Goal: Task Accomplishment & Management: Use online tool/utility

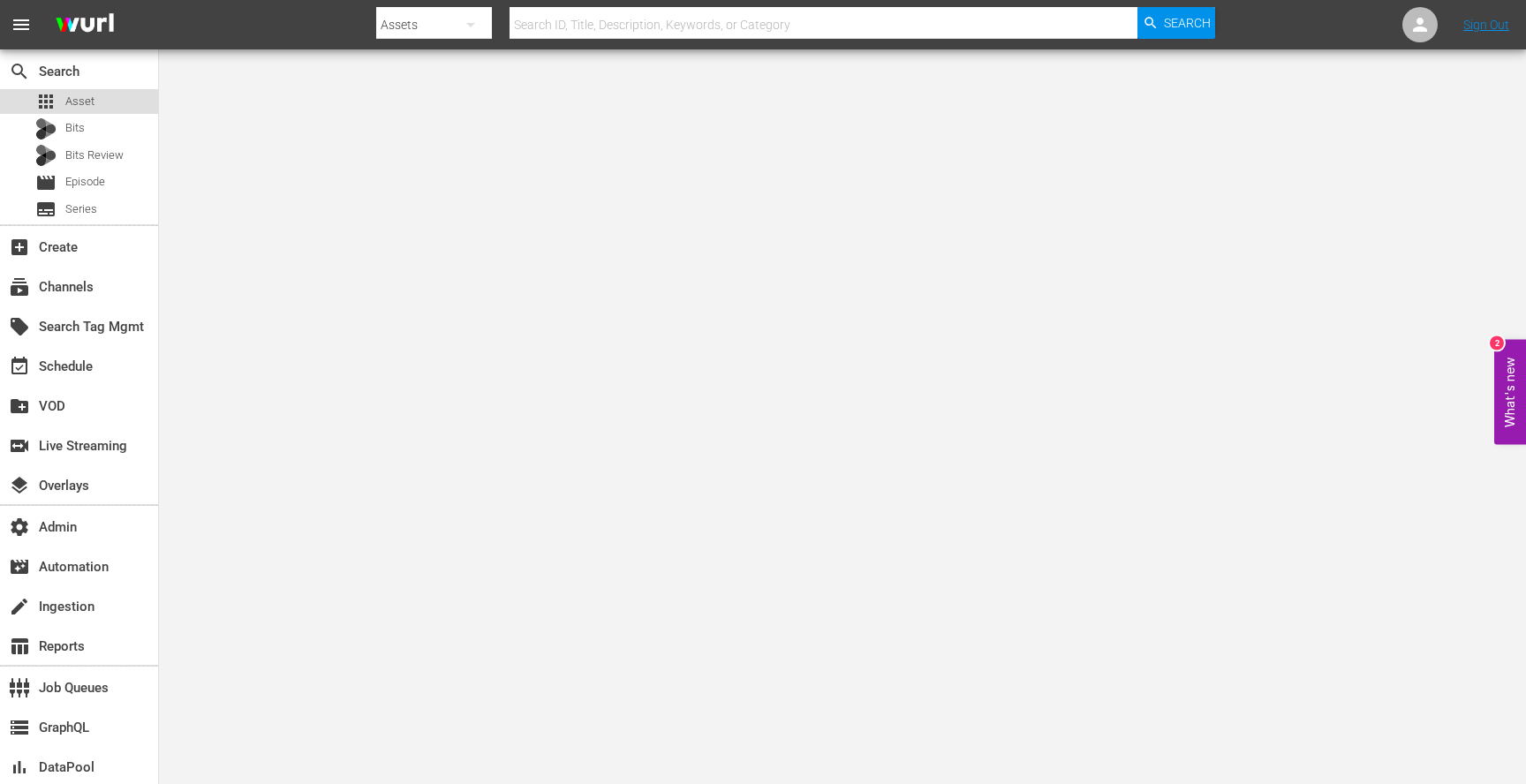
click at [97, 102] on div "apps Asset" at bounding box center [79, 101] width 158 height 25
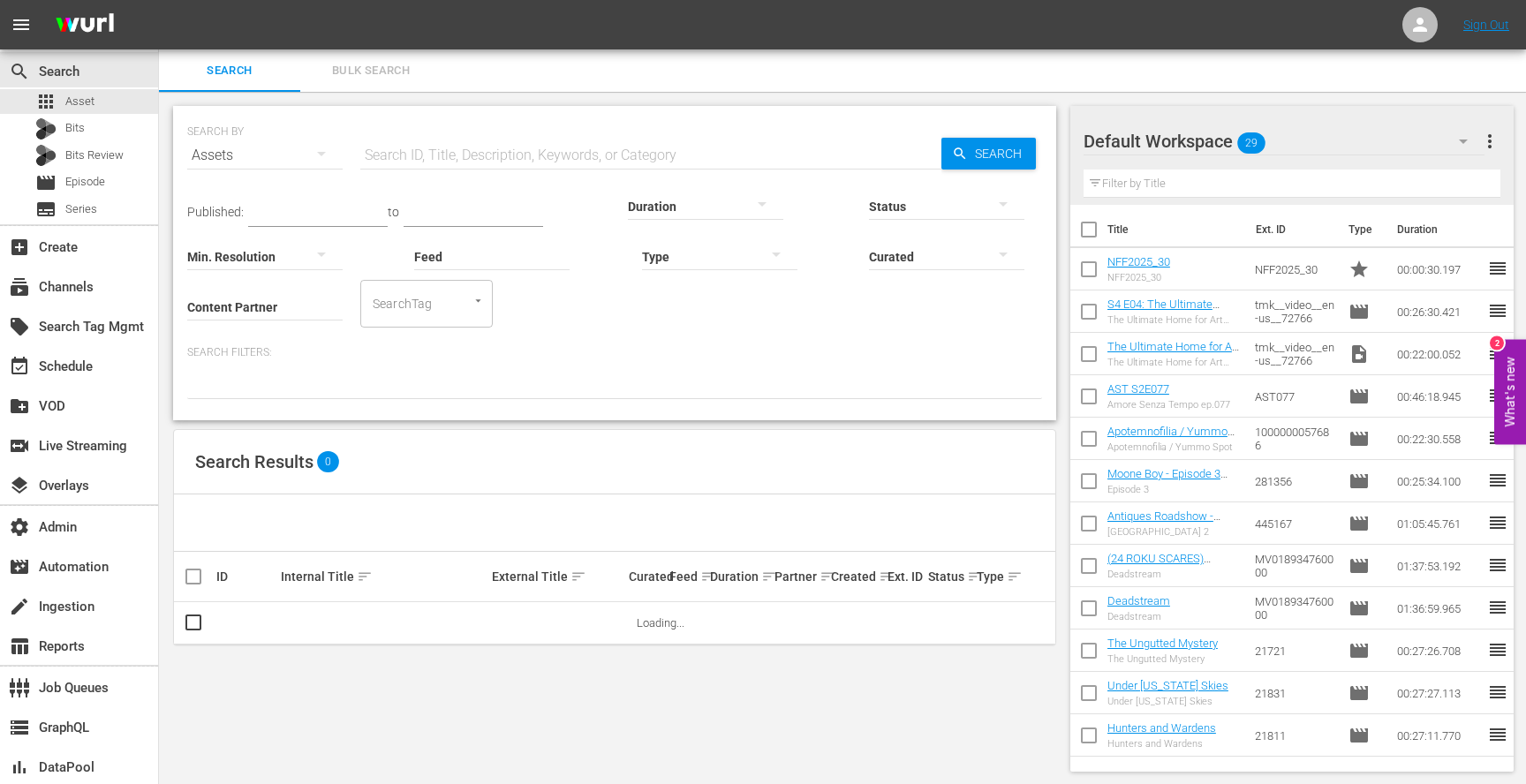
click at [284, 311] on input "Content Partner" at bounding box center [265, 308] width 155 height 64
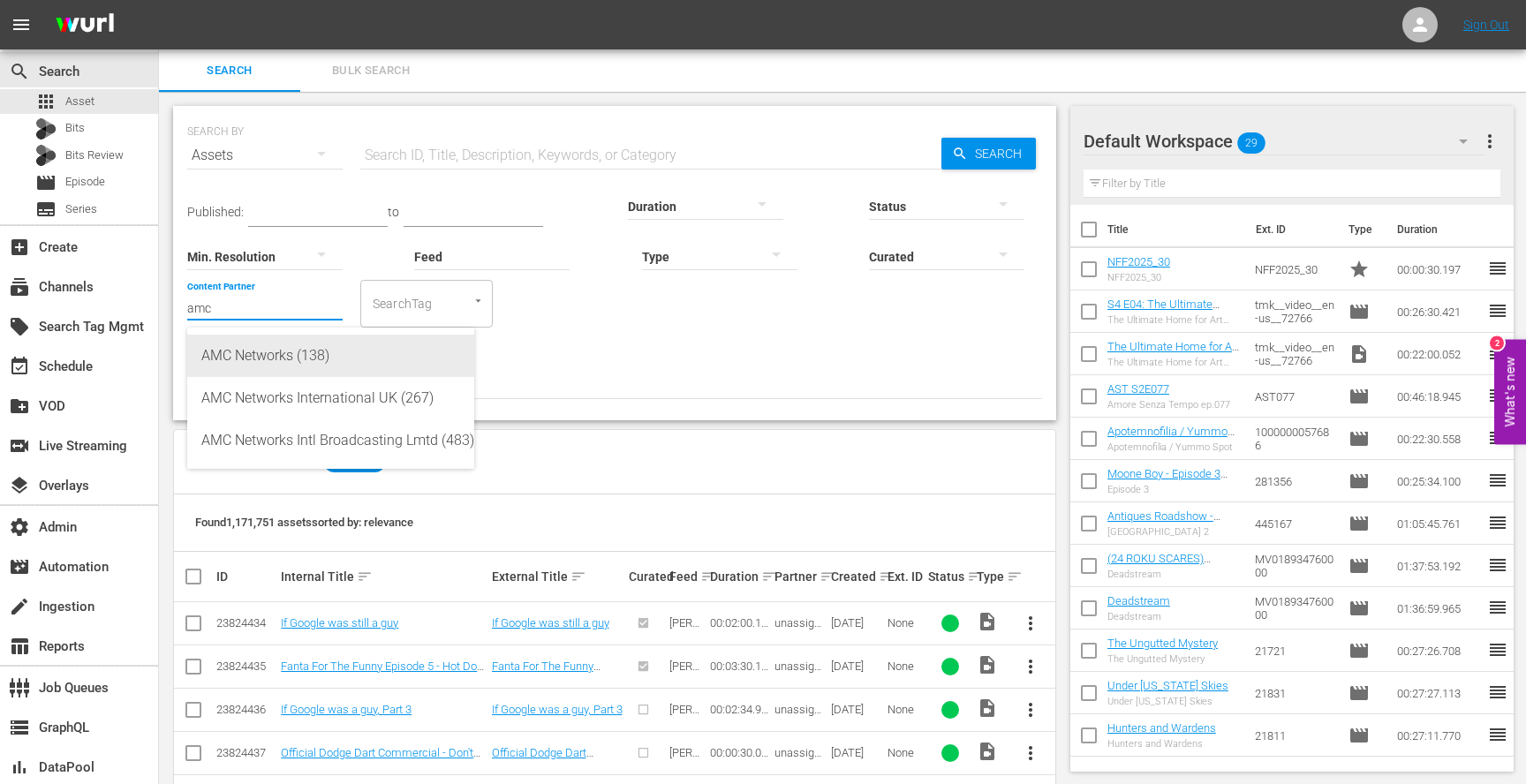
click at [326, 362] on div "AMC Networks (138)" at bounding box center [330, 356] width 259 height 43
type input "AMC Networks (138)"
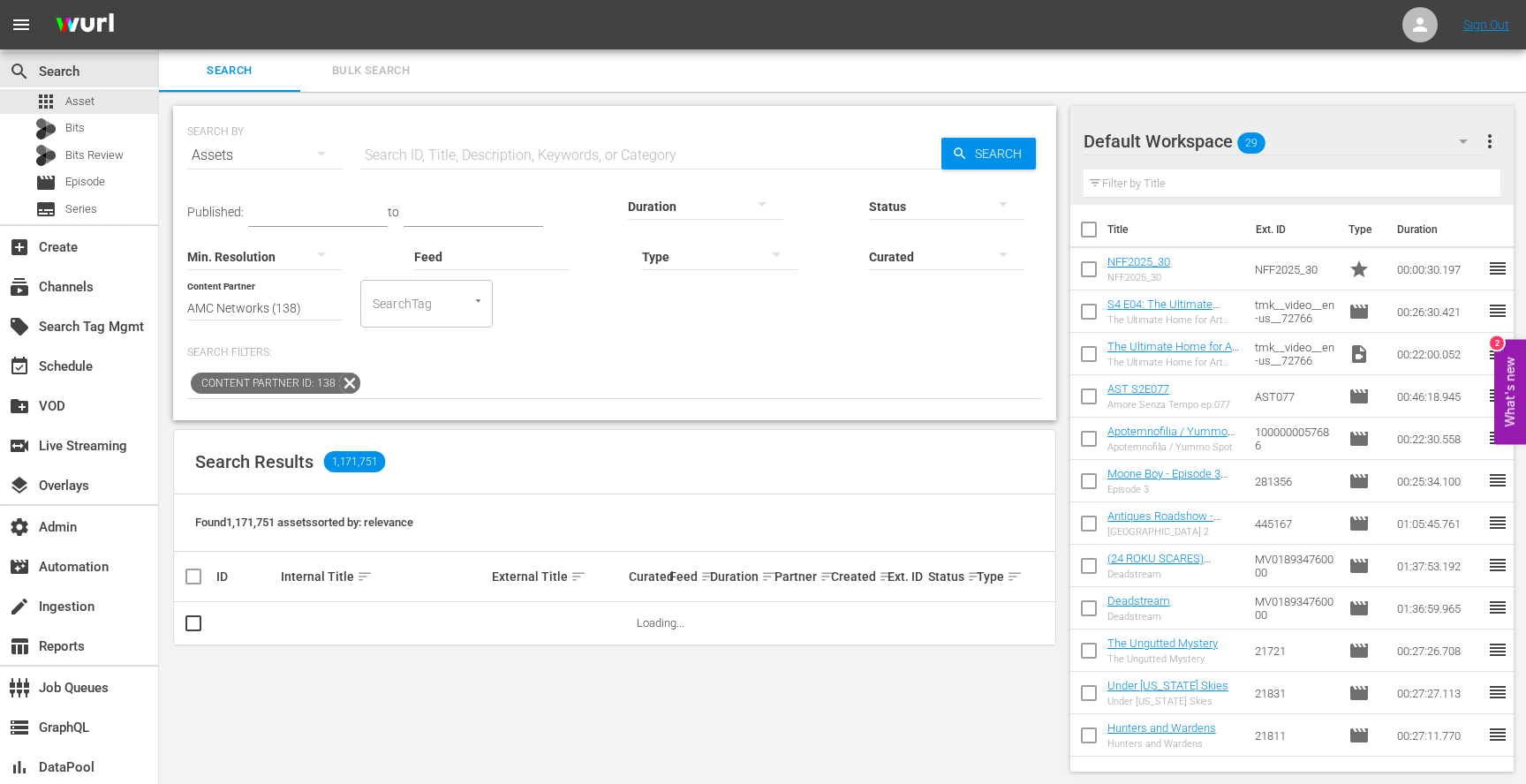
click at [514, 159] on input "text" at bounding box center [651, 156] width 581 height 43
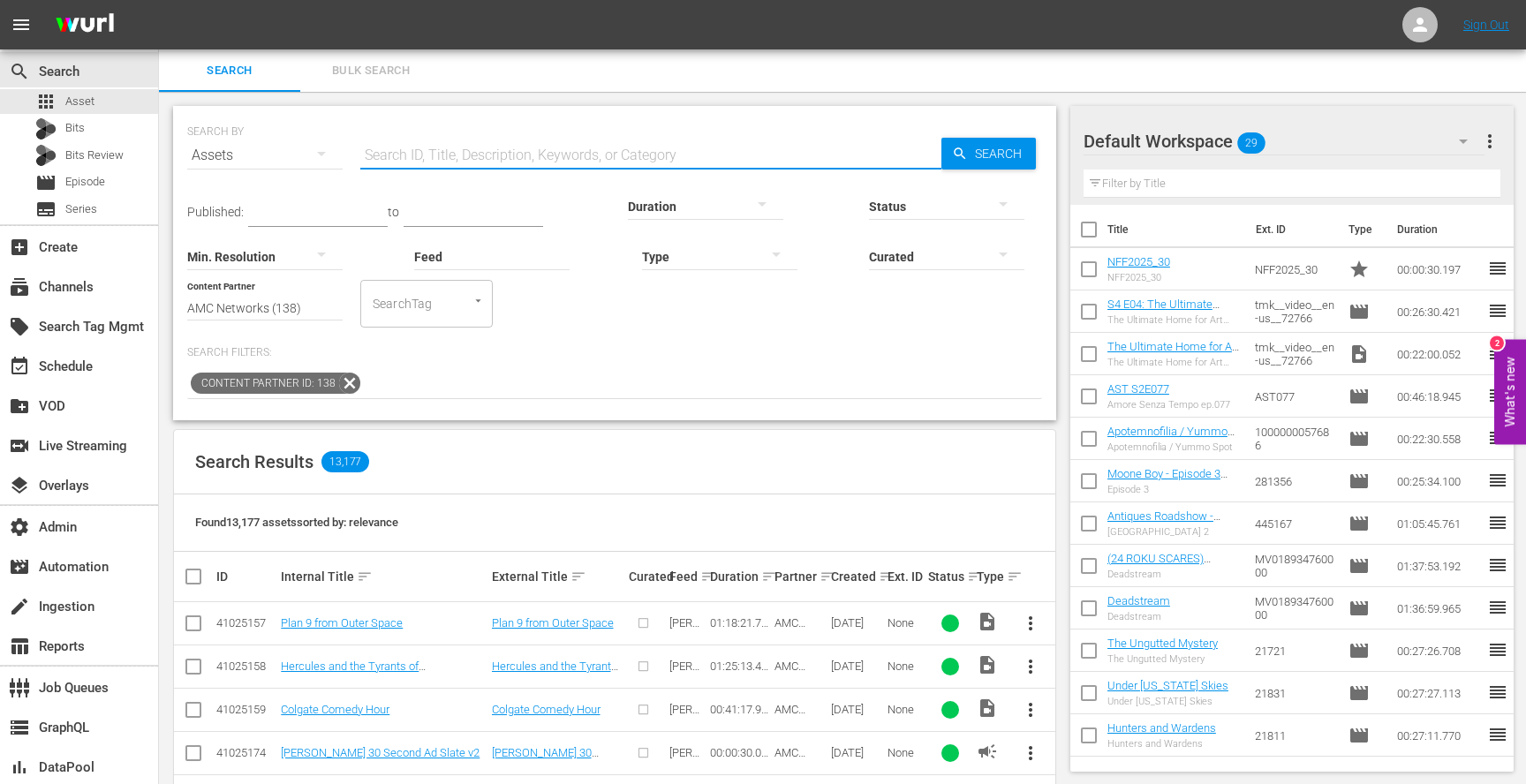
paste input "AMCNVR0000036985"
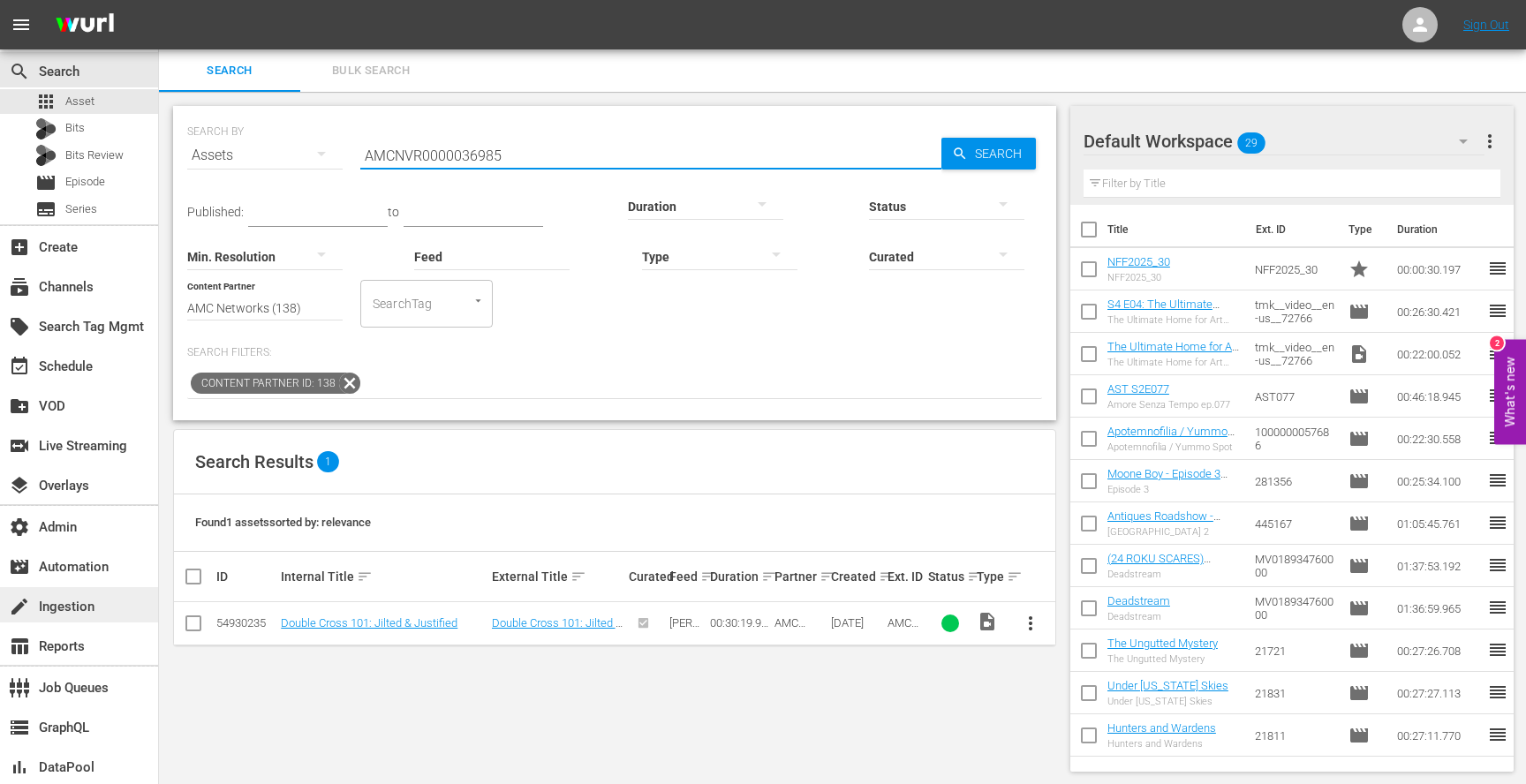
type input "AMCNVR0000036985"
click at [84, 610] on div "create Ingestion" at bounding box center [49, 603] width 99 height 16
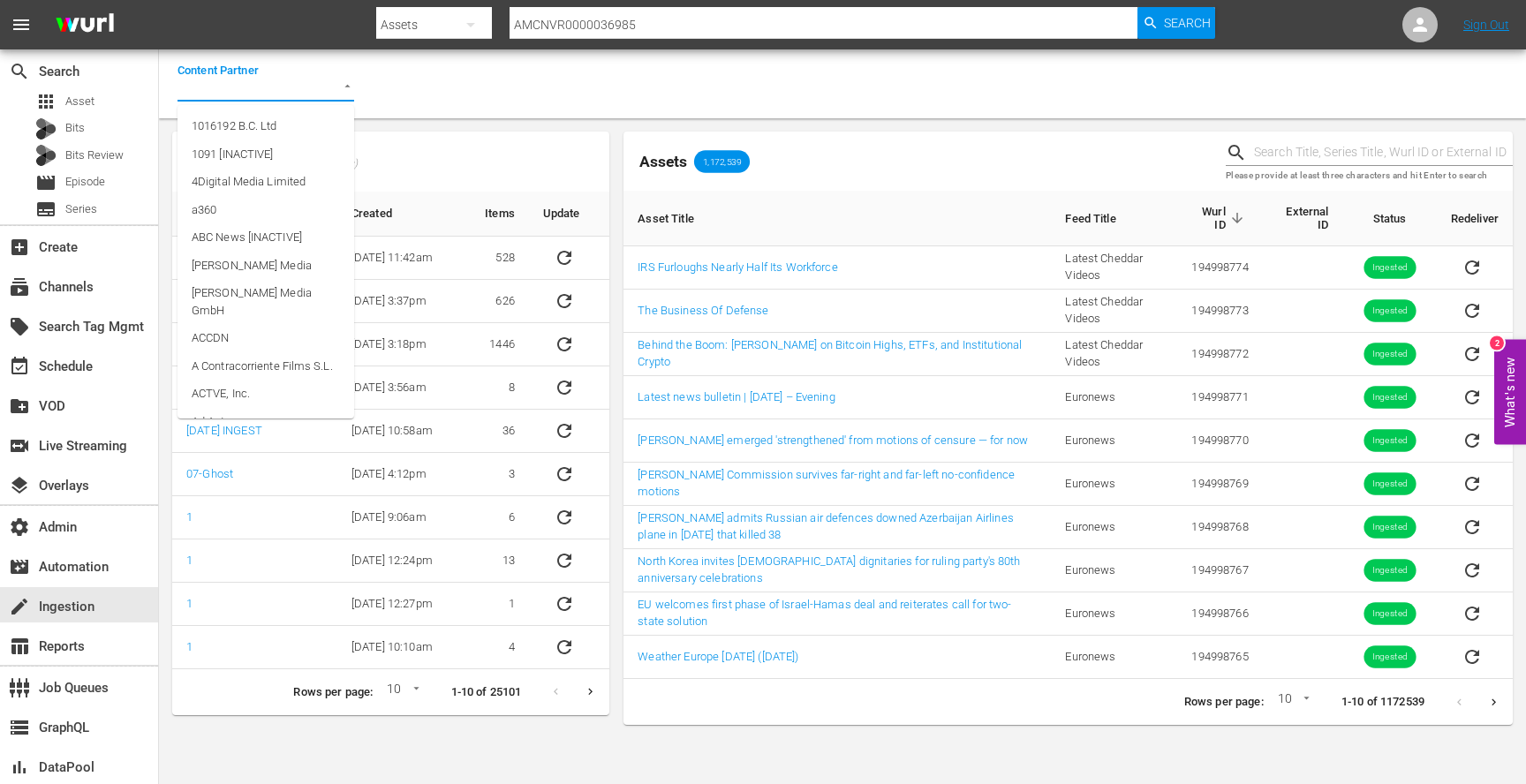
click at [269, 80] on input "Content Partner" at bounding box center [240, 89] width 127 height 24
click at [265, 110] on ul "AMC Networks AMC Networks International UK AMC Networks Intl Broadcasting Lmtd" at bounding box center [265, 171] width 176 height 133
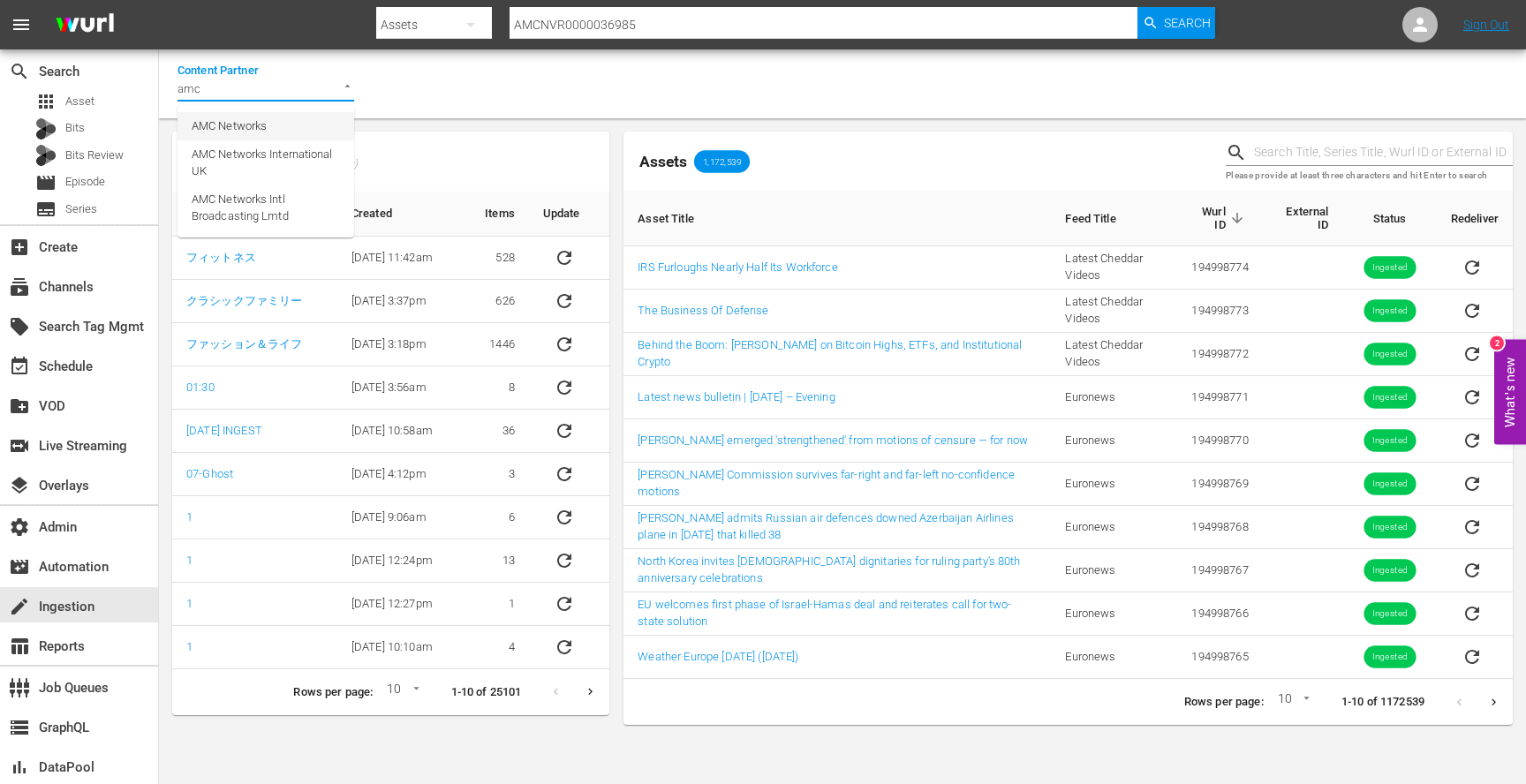
click at [265, 119] on span "AMC Networks" at bounding box center [228, 126] width 75 height 18
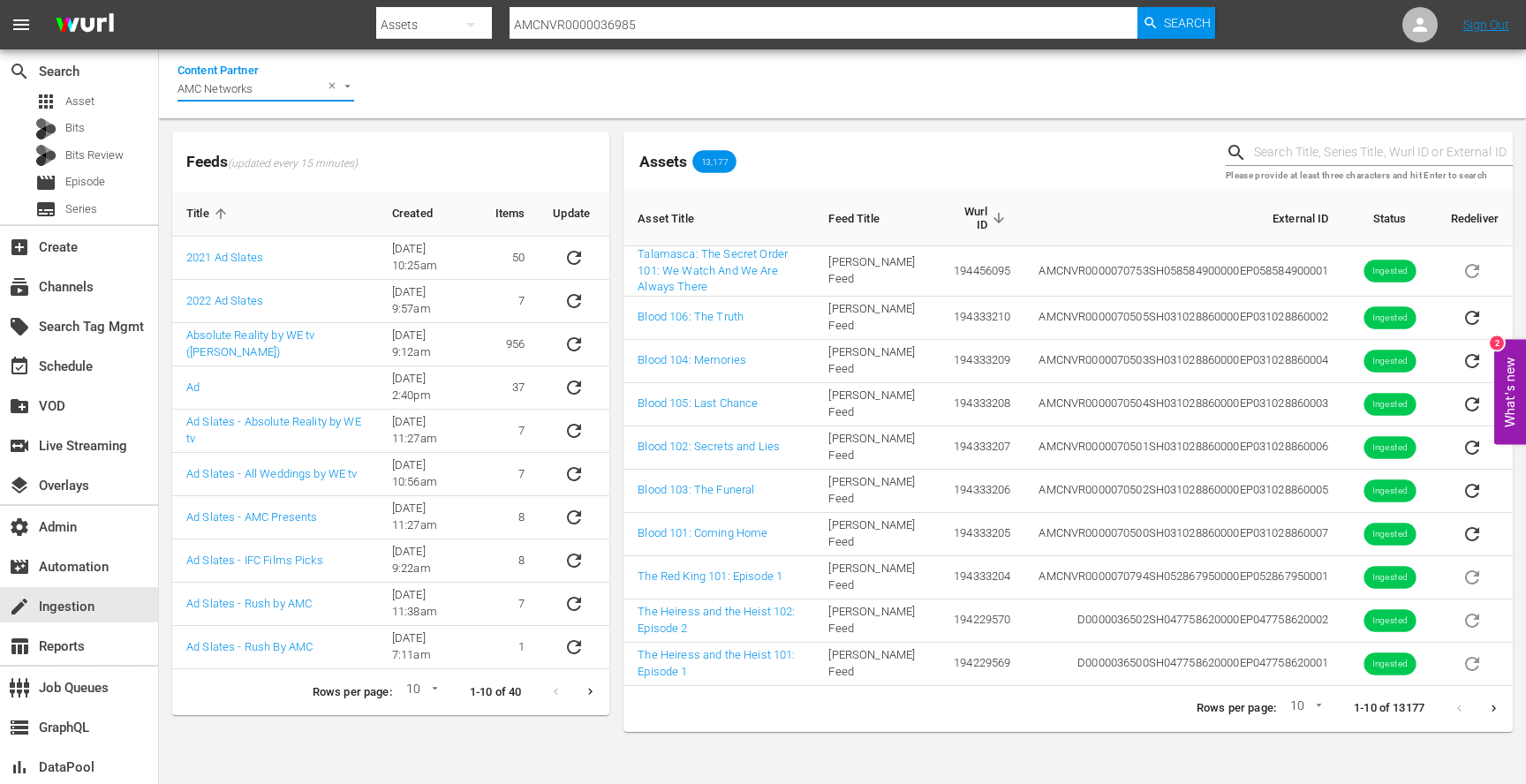
type input "AMC Networks"
click at [590, 678] on button "Next page" at bounding box center [590, 691] width 34 height 34
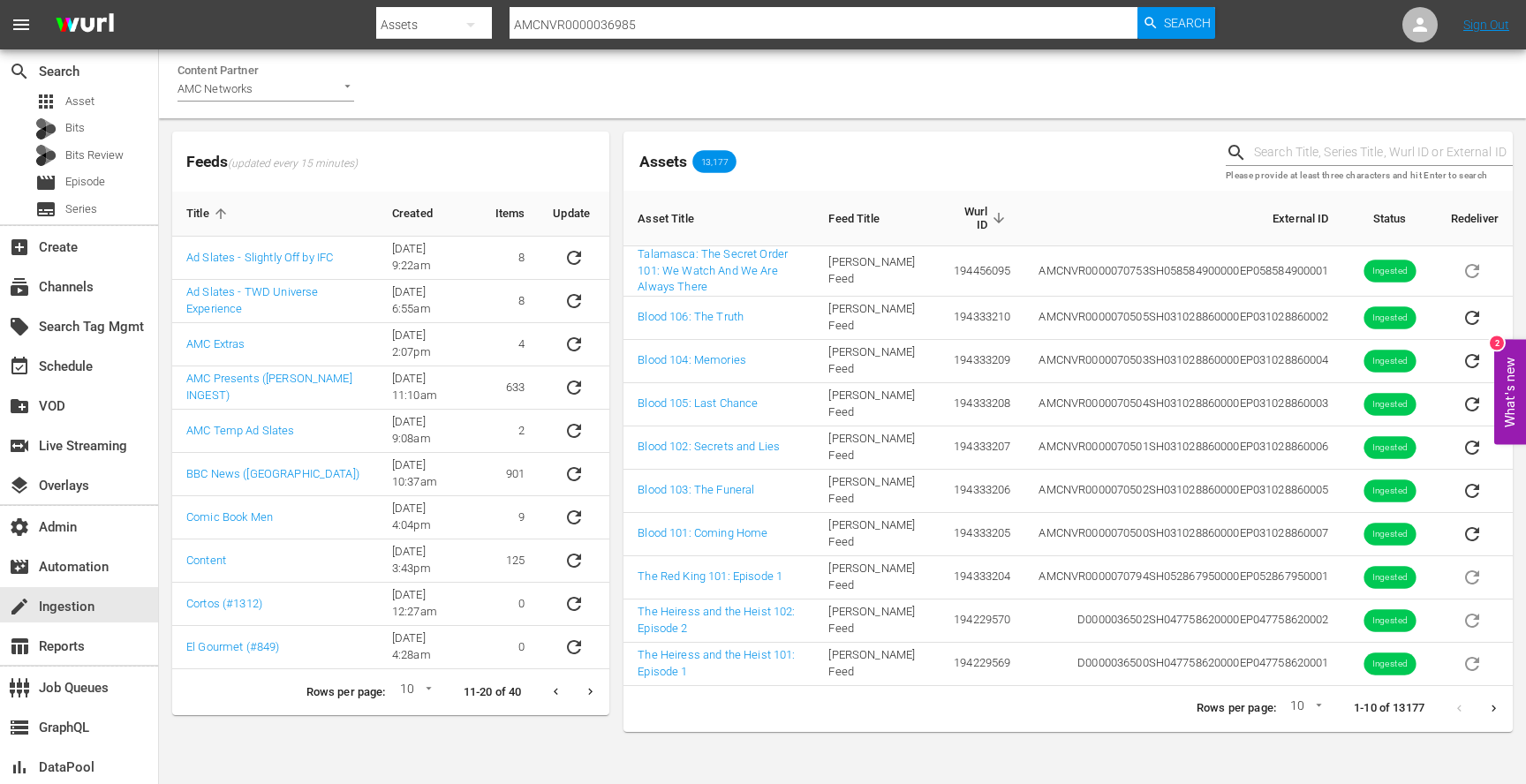
click at [590, 691] on icon "Next page" at bounding box center [590, 691] width 13 height 13
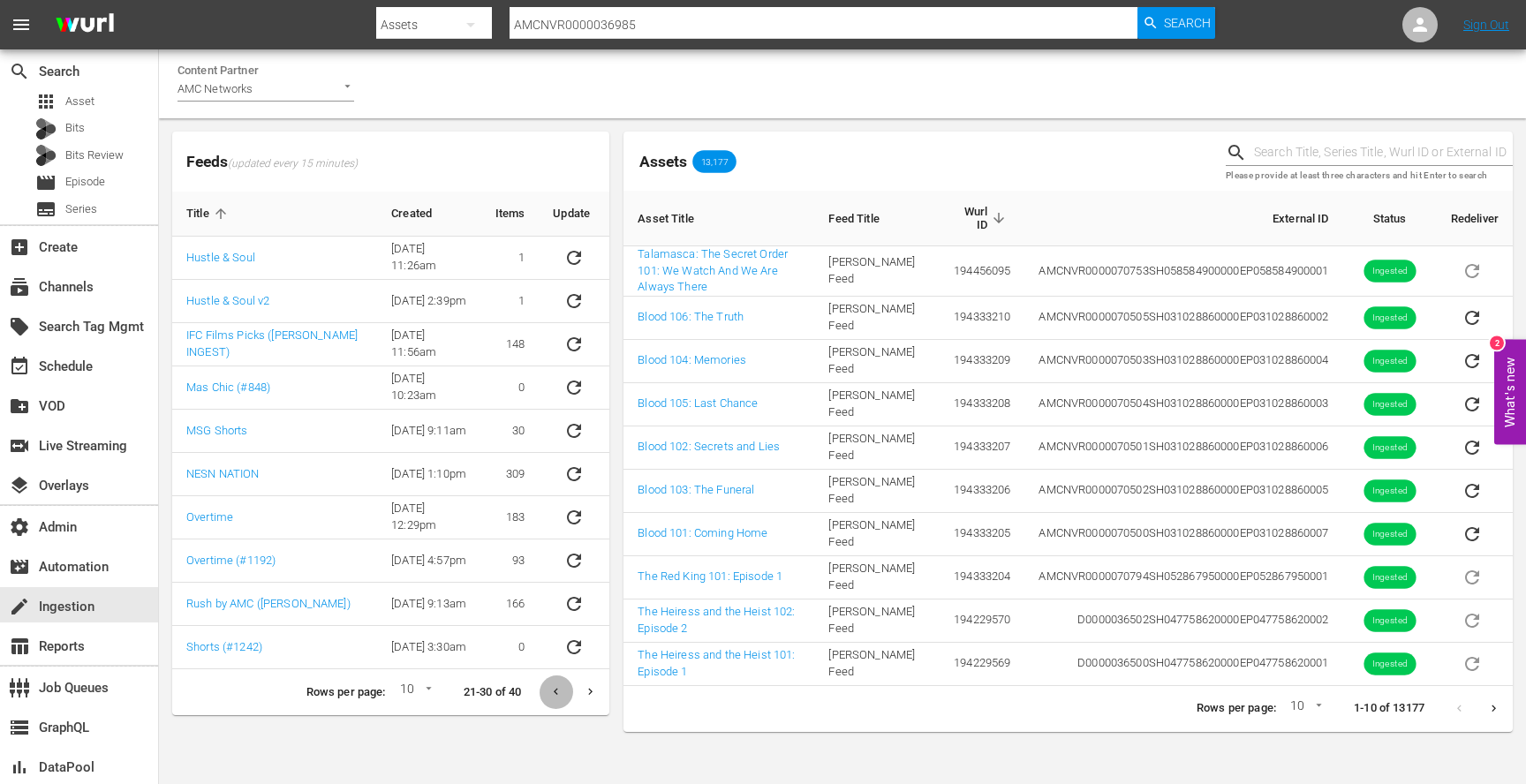
click at [557, 689] on icon "Previous page" at bounding box center [556, 691] width 13 height 13
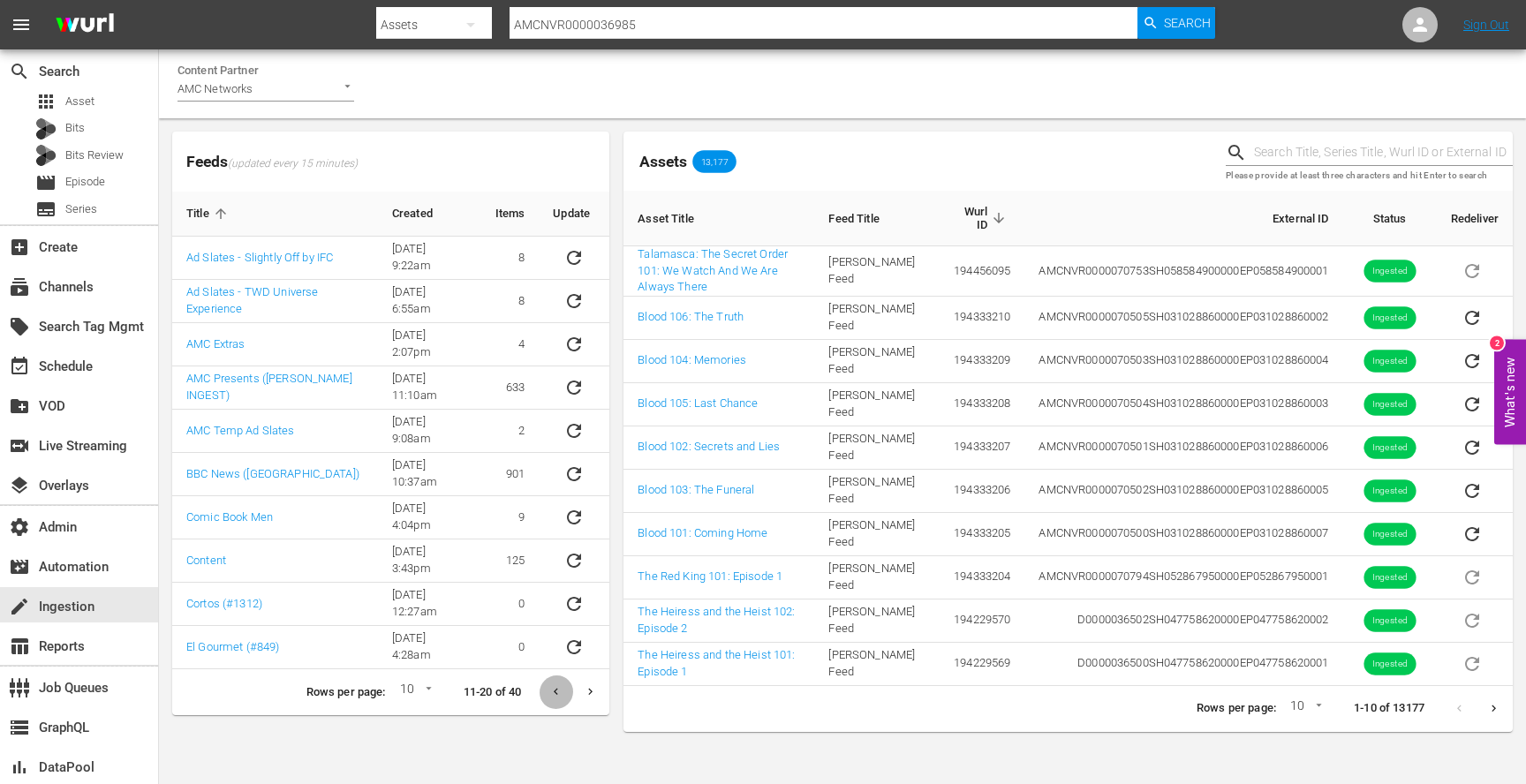
click at [557, 689] on icon "Previous page" at bounding box center [556, 691] width 13 height 13
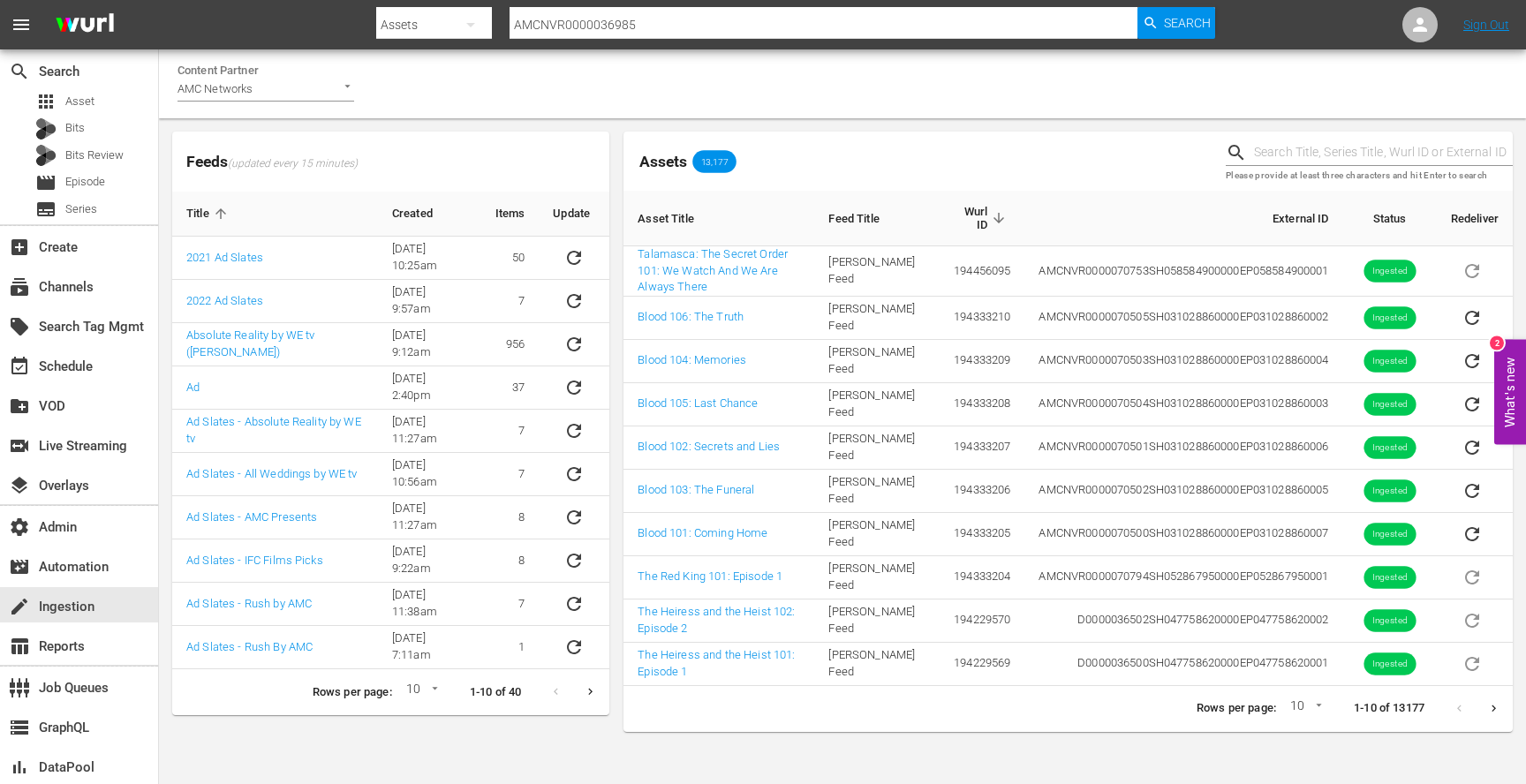
click at [593, 692] on icon "Next page" at bounding box center [590, 691] width 13 height 13
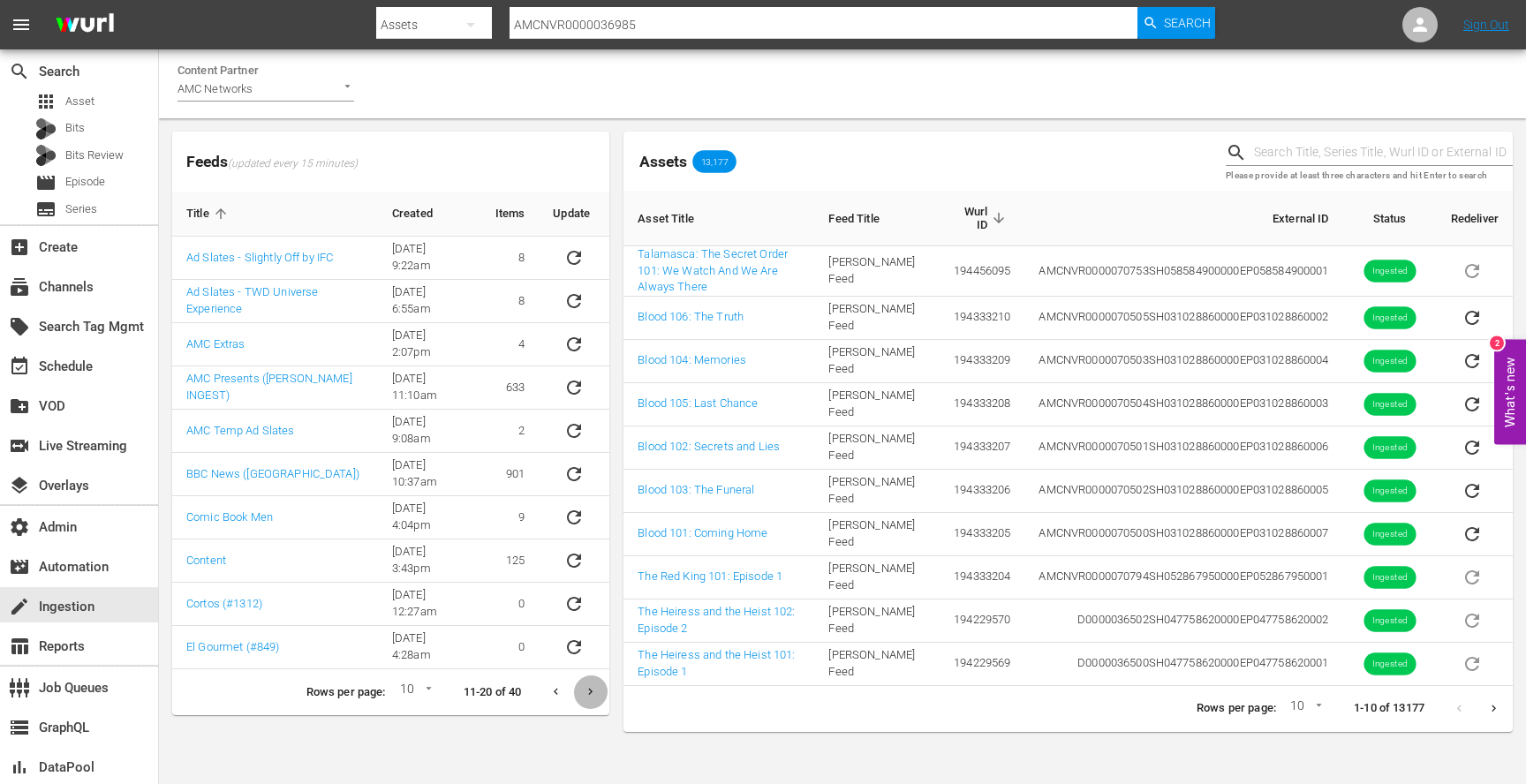
click at [593, 692] on icon "Next page" at bounding box center [590, 691] width 13 height 13
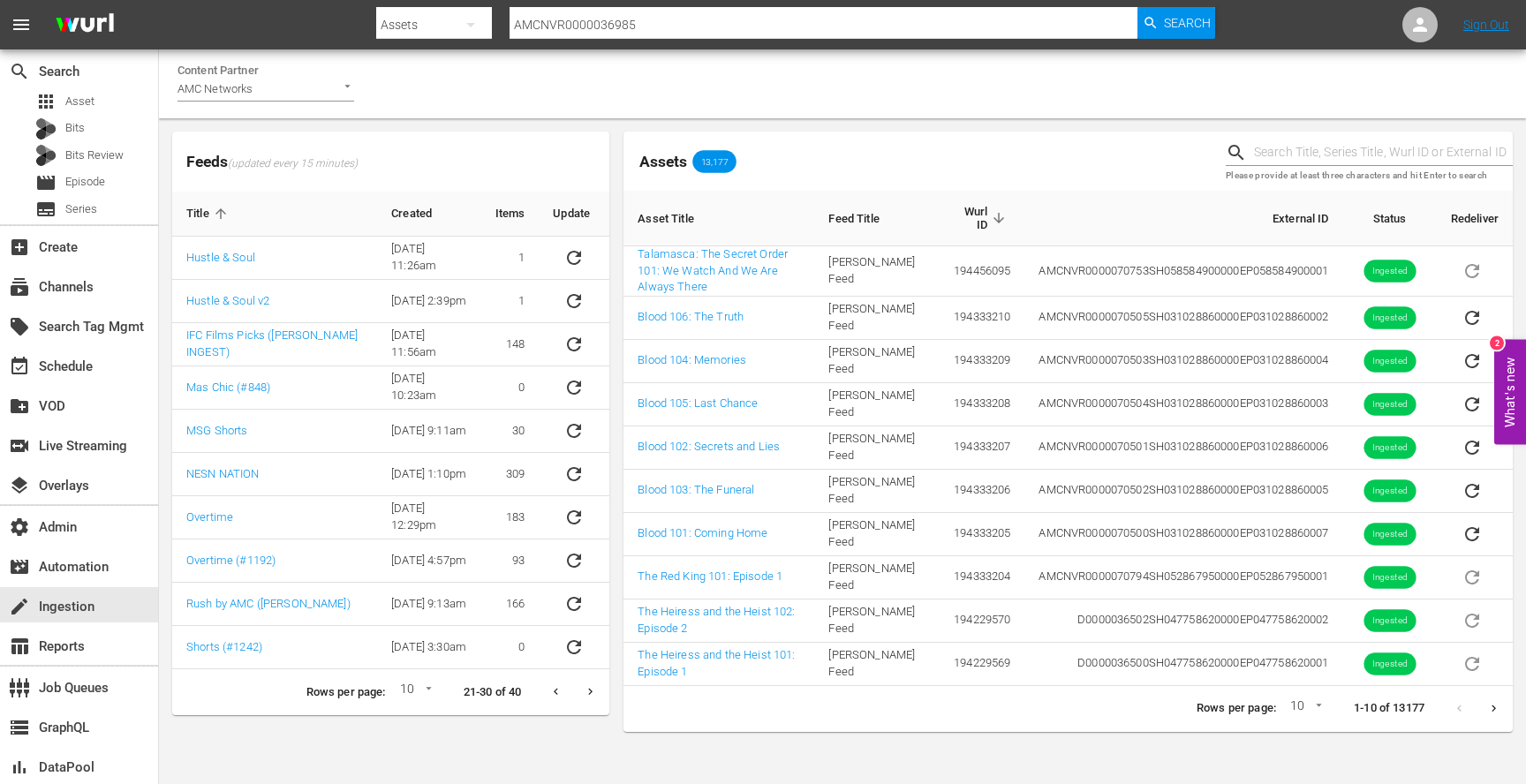
click at [593, 692] on icon "Next page" at bounding box center [590, 691] width 13 height 13
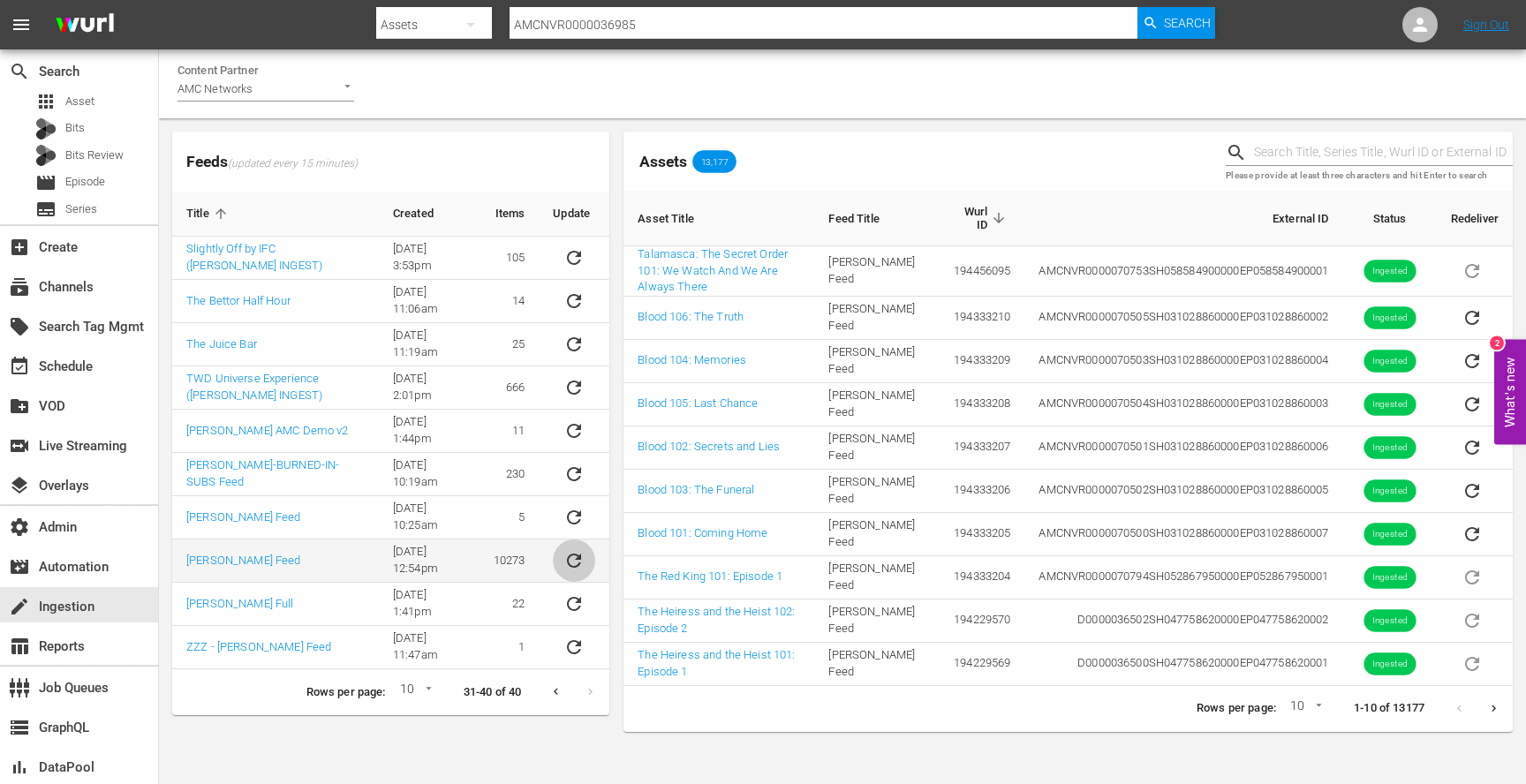
click at [572, 567] on icon "sticky table" at bounding box center [574, 560] width 21 height 21
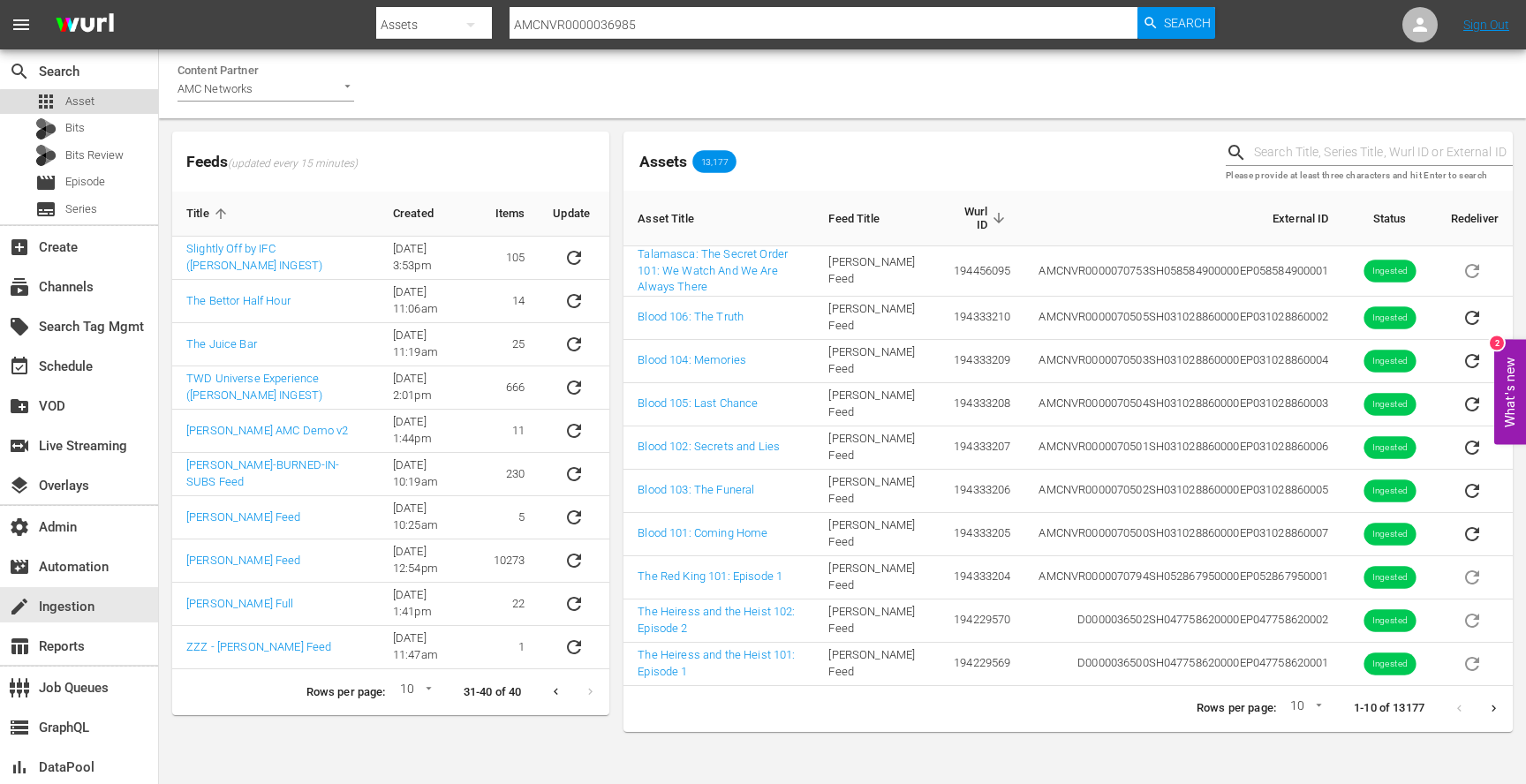
click at [110, 105] on div "apps Asset" at bounding box center [79, 101] width 158 height 25
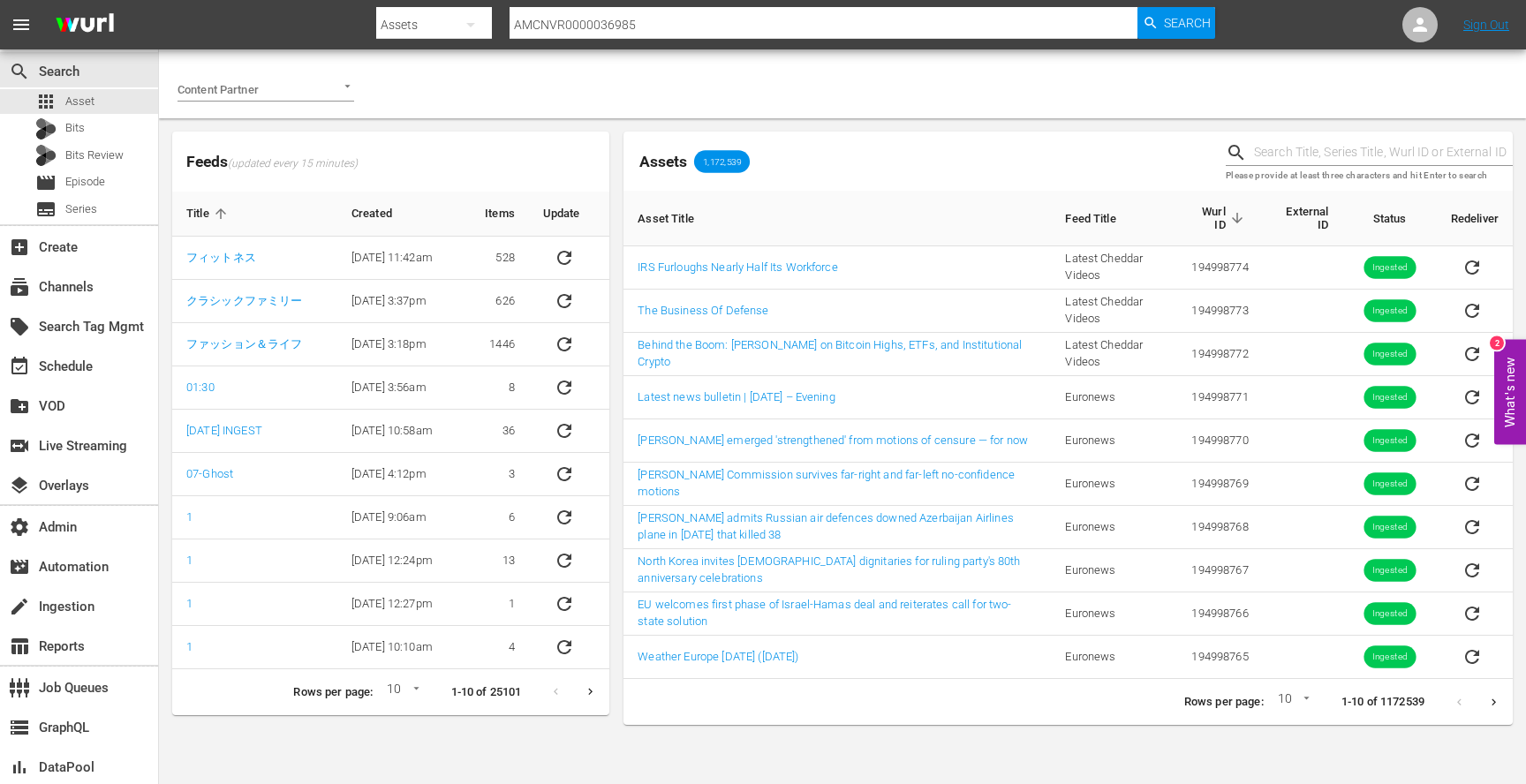
click at [325, 95] on div at bounding box center [265, 89] width 176 height 25
click at [329, 127] on li "AMC Networks" at bounding box center [265, 126] width 176 height 28
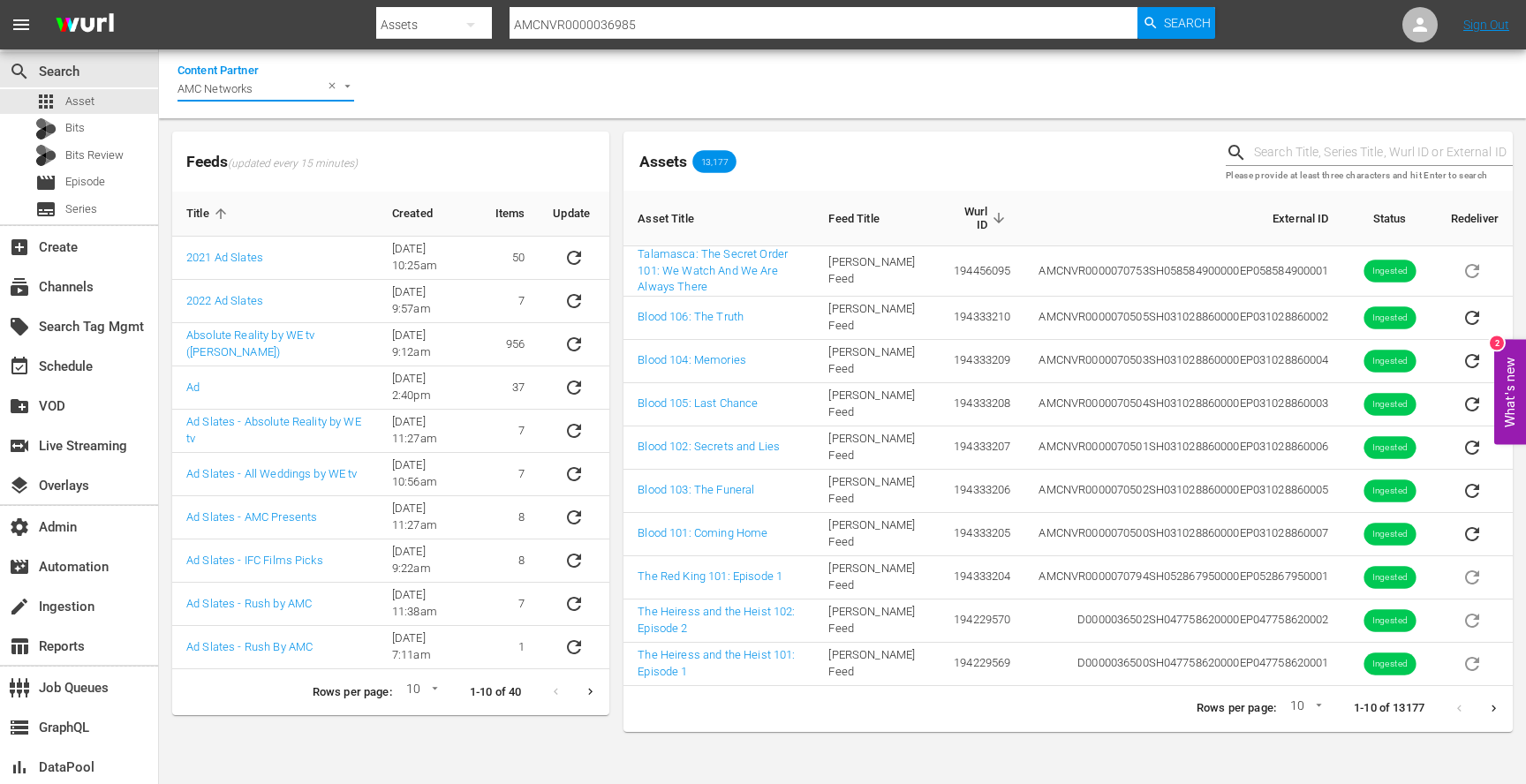
type input "AMC Networks"
click at [591, 696] on icon "Next page" at bounding box center [590, 691] width 13 height 13
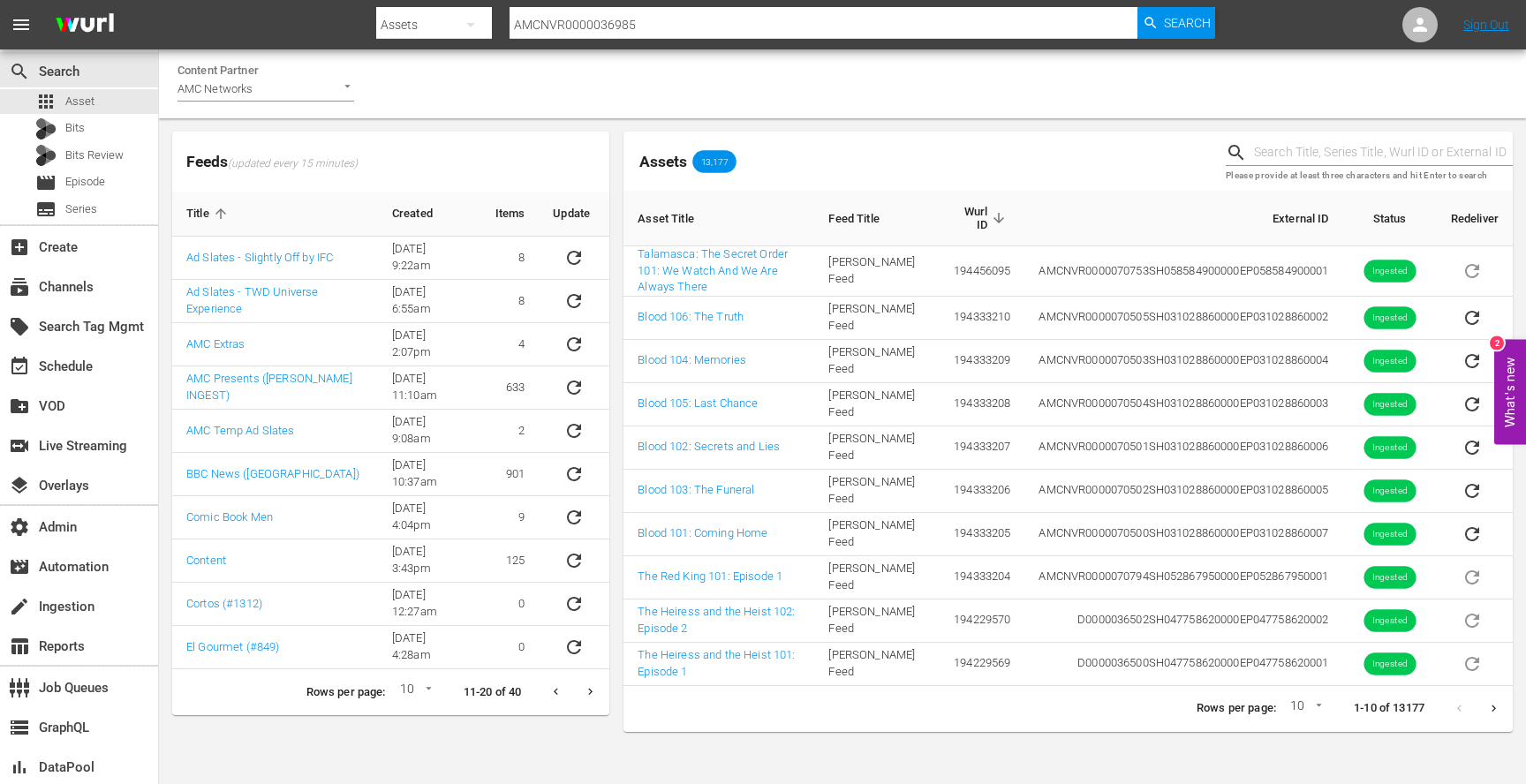
click at [591, 696] on icon "Next page" at bounding box center [590, 691] width 13 height 13
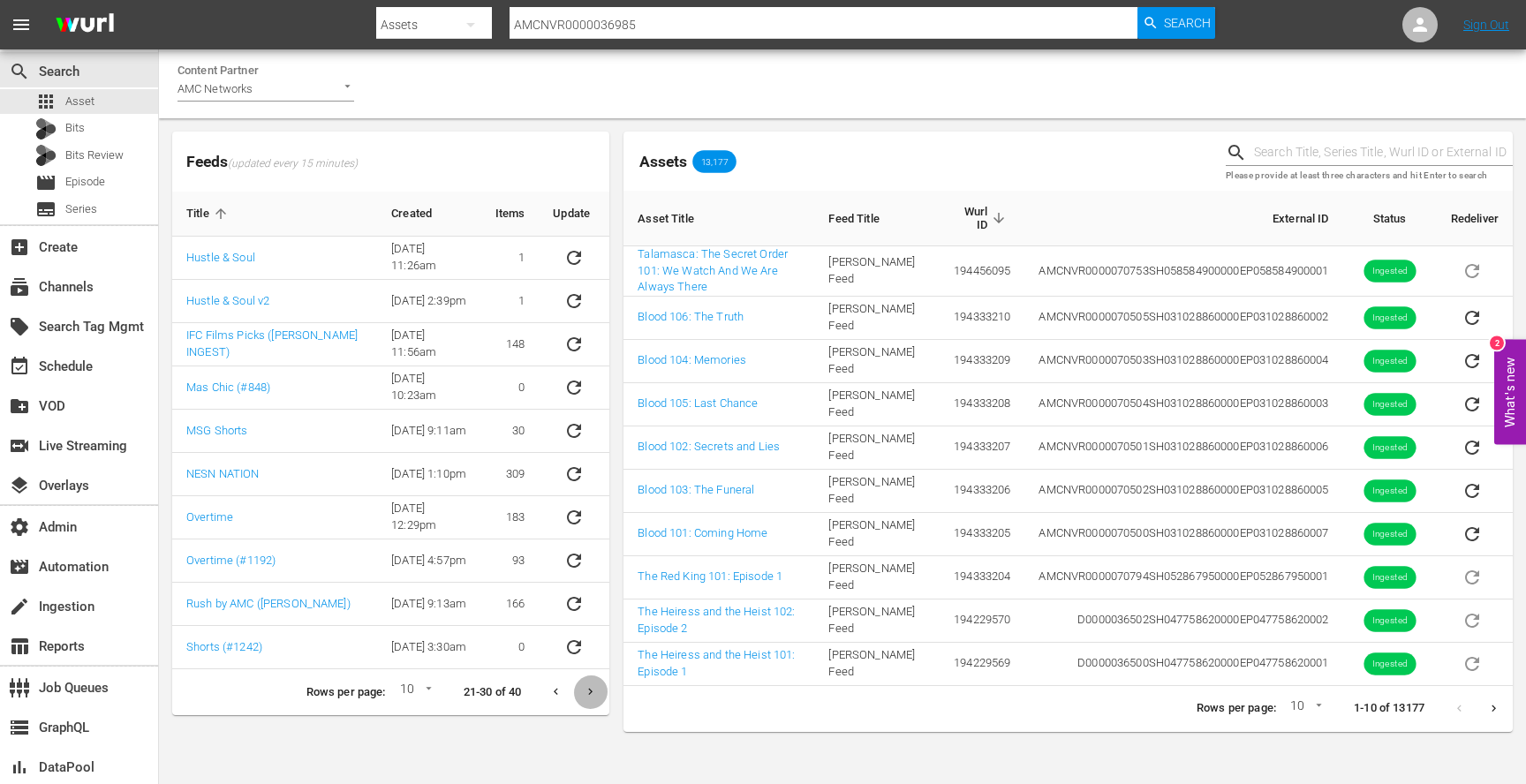
click at [591, 696] on icon "Next page" at bounding box center [590, 691] width 13 height 13
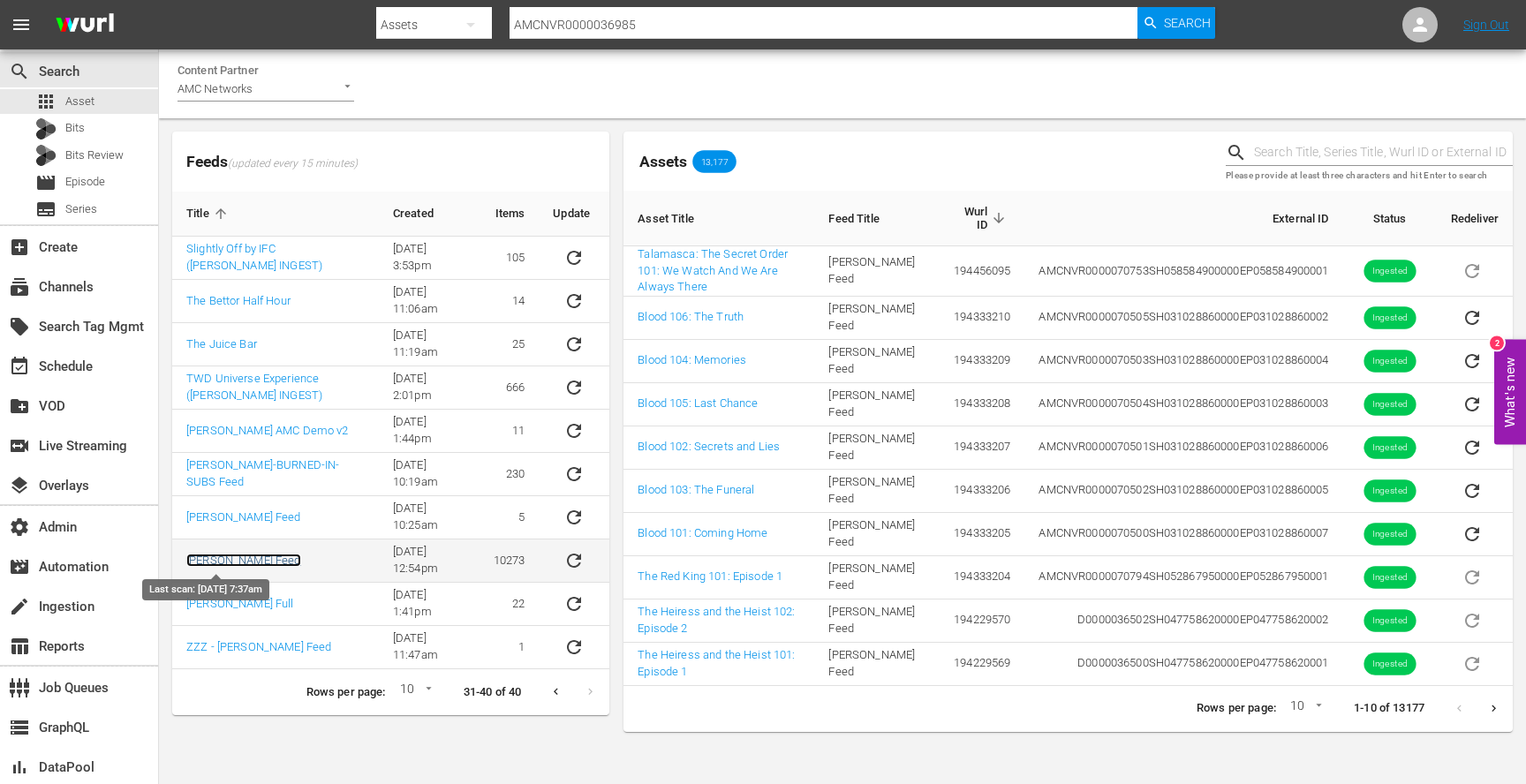
click at [233, 560] on link "[PERSON_NAME] Feed" at bounding box center [244, 560] width 115 height 13
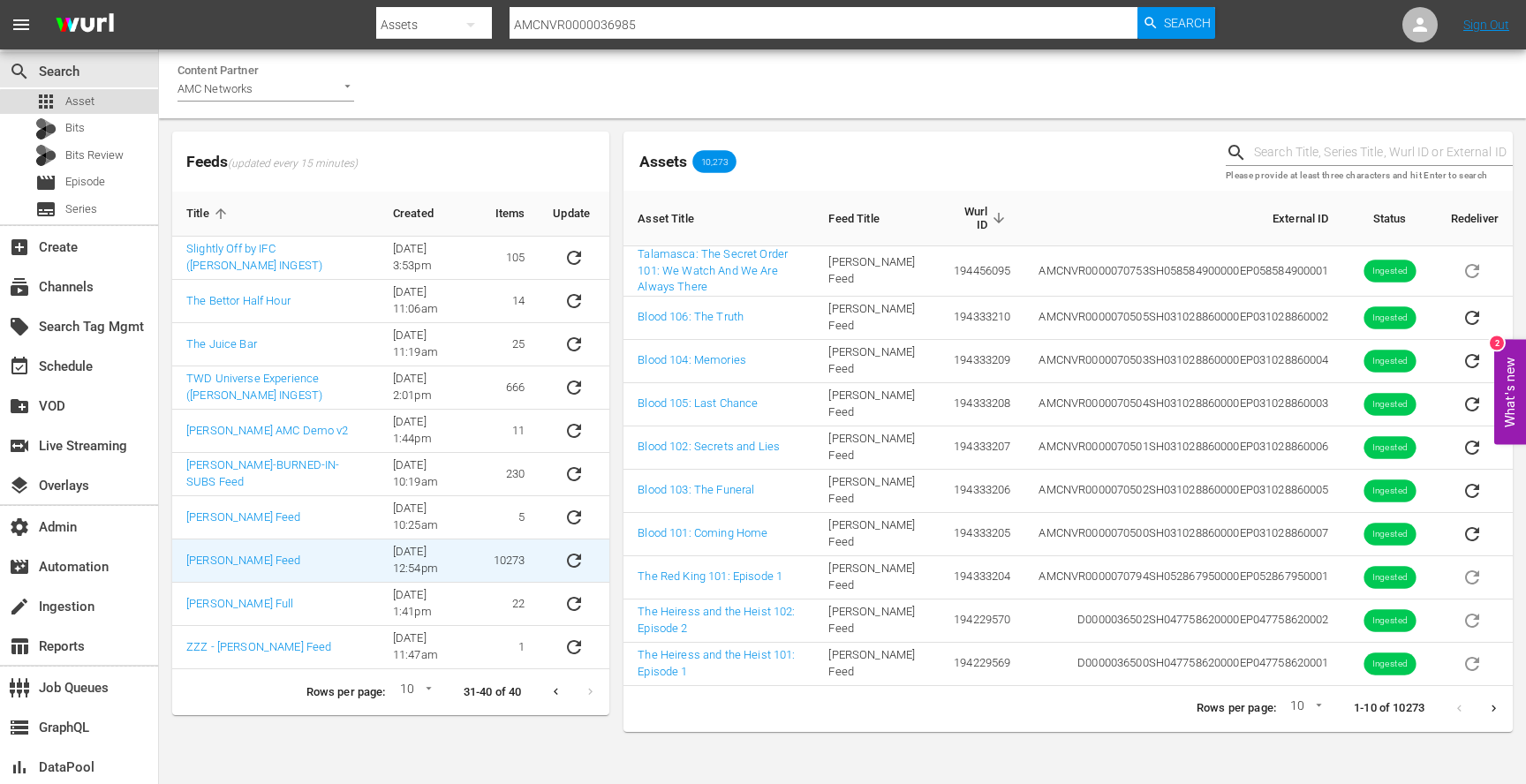
click at [94, 104] on div "apps Asset" at bounding box center [79, 101] width 158 height 25
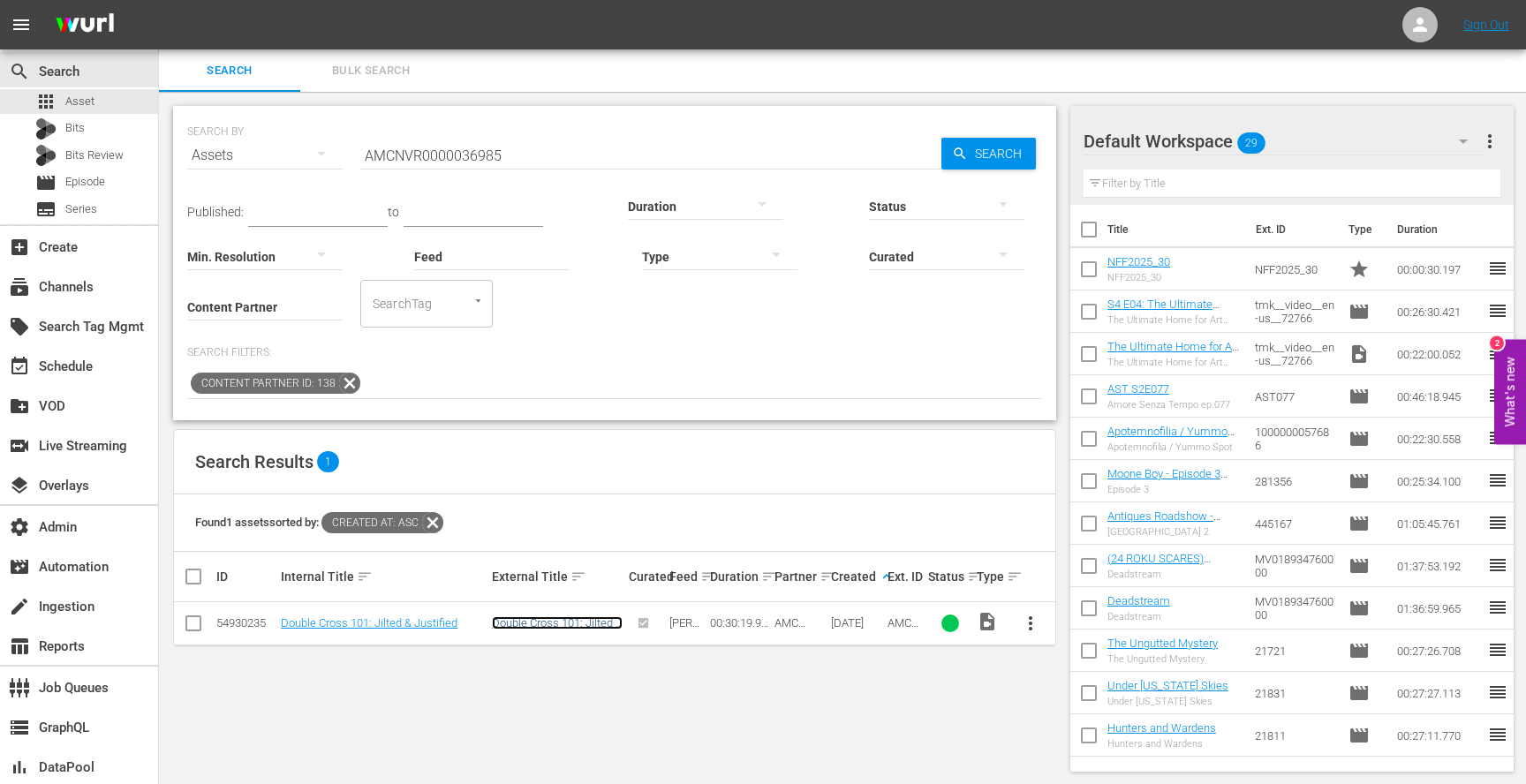
click at [526, 629] on link "Double Cross 101: Jilted & Justified" at bounding box center [557, 629] width 131 height 27
